Goal: Task Accomplishment & Management: Use online tool/utility

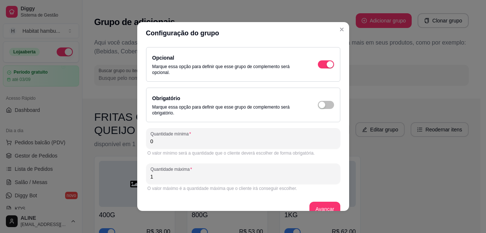
scroll to position [111, 0]
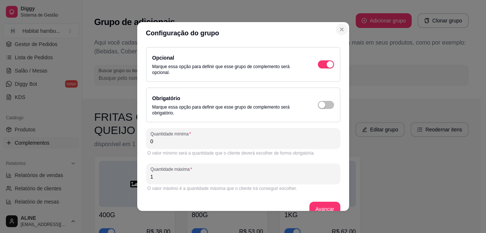
click at [339, 27] on icon "Close" at bounding box center [342, 29] width 6 height 6
click at [340, 28] on icon "Close" at bounding box center [341, 29] width 3 height 3
click at [322, 204] on button "Avançar" at bounding box center [324, 209] width 31 height 15
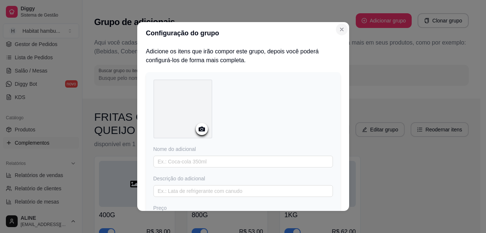
click at [339, 29] on icon "Close" at bounding box center [342, 29] width 6 height 6
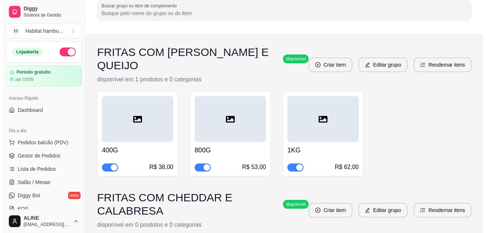
scroll to position [79, 0]
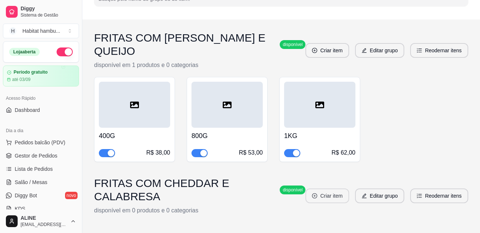
click at [328, 188] on button "Criar item" at bounding box center [328, 195] width 44 height 15
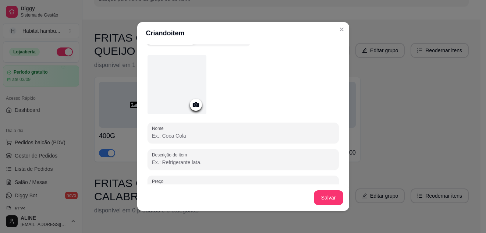
scroll to position [5, 0]
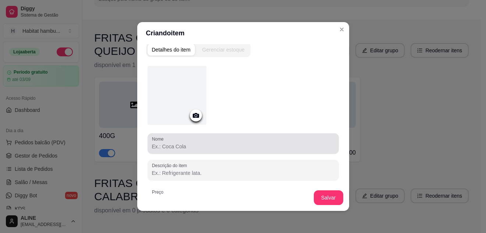
click at [168, 145] on input "Nome" at bounding box center [243, 146] width 182 height 7
